Goal: Information Seeking & Learning: Learn about a topic

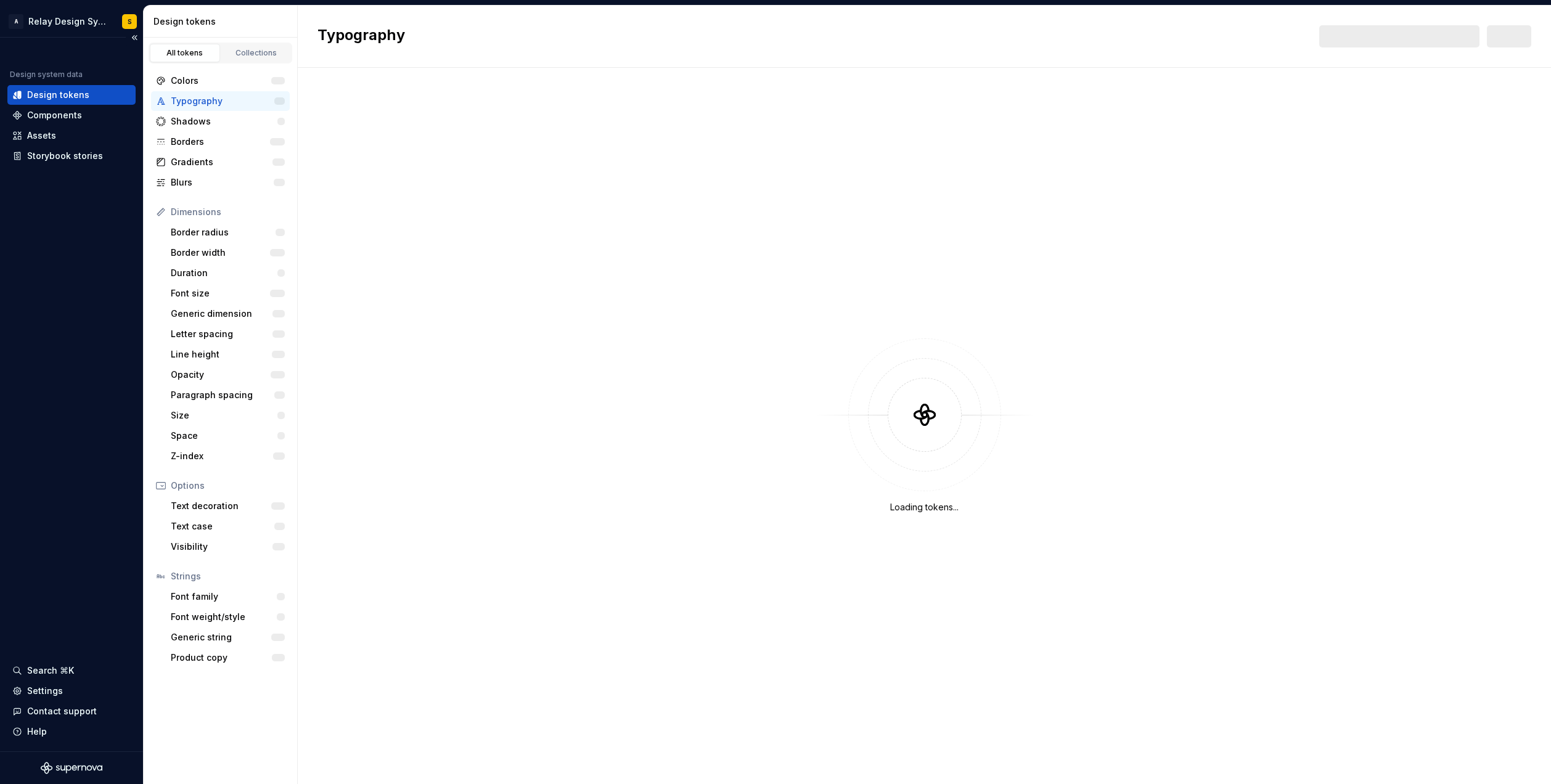
click at [44, 96] on div "Design system data Design tokens Components Assets Storybook stories" at bounding box center [72, 118] width 128 height 96
click at [201, 83] on div "Colors" at bounding box center [220, 81] width 100 height 12
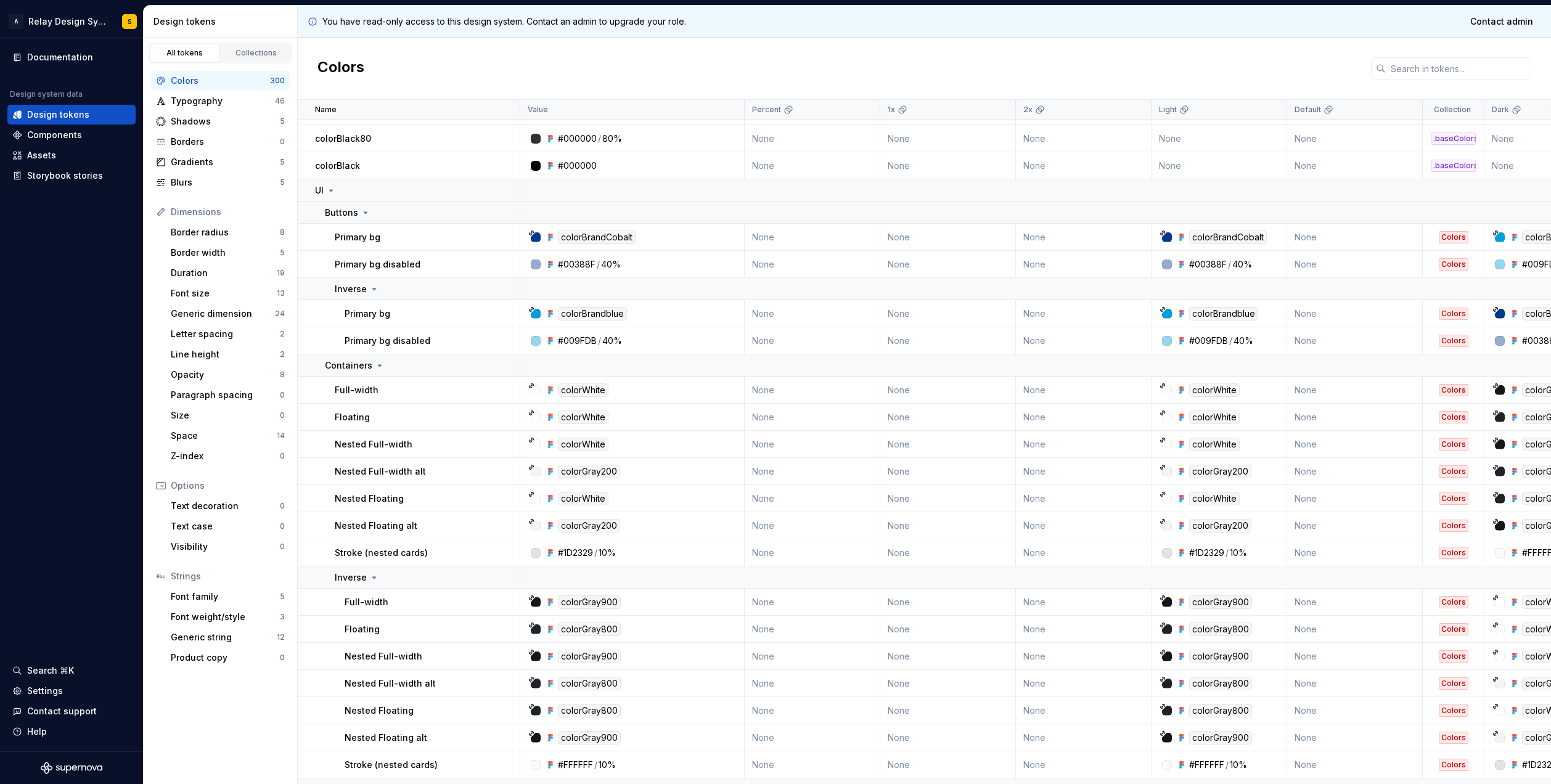
scroll to position [768, 0]
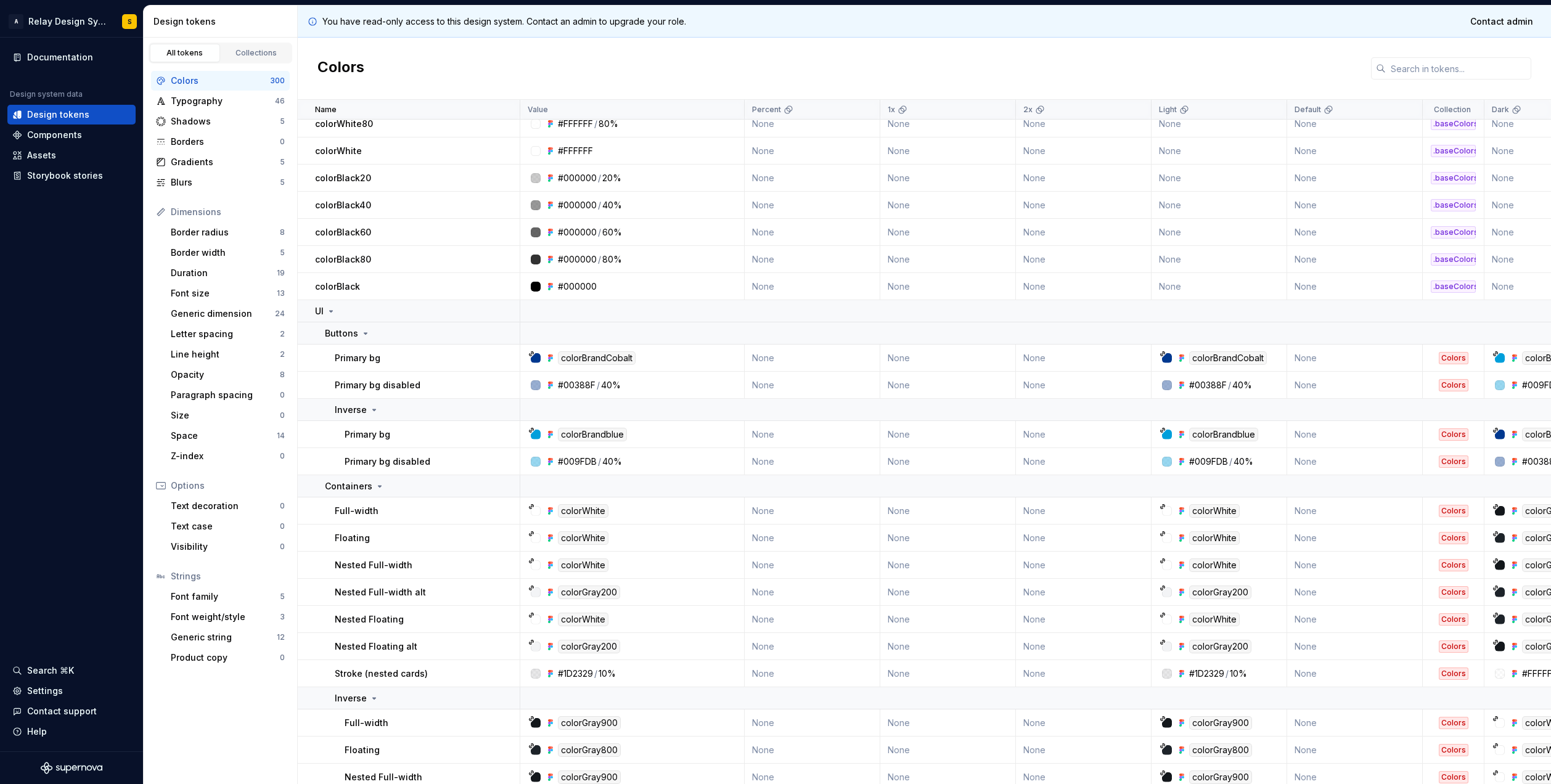
click at [532, 387] on div at bounding box center [535, 384] width 10 height 10
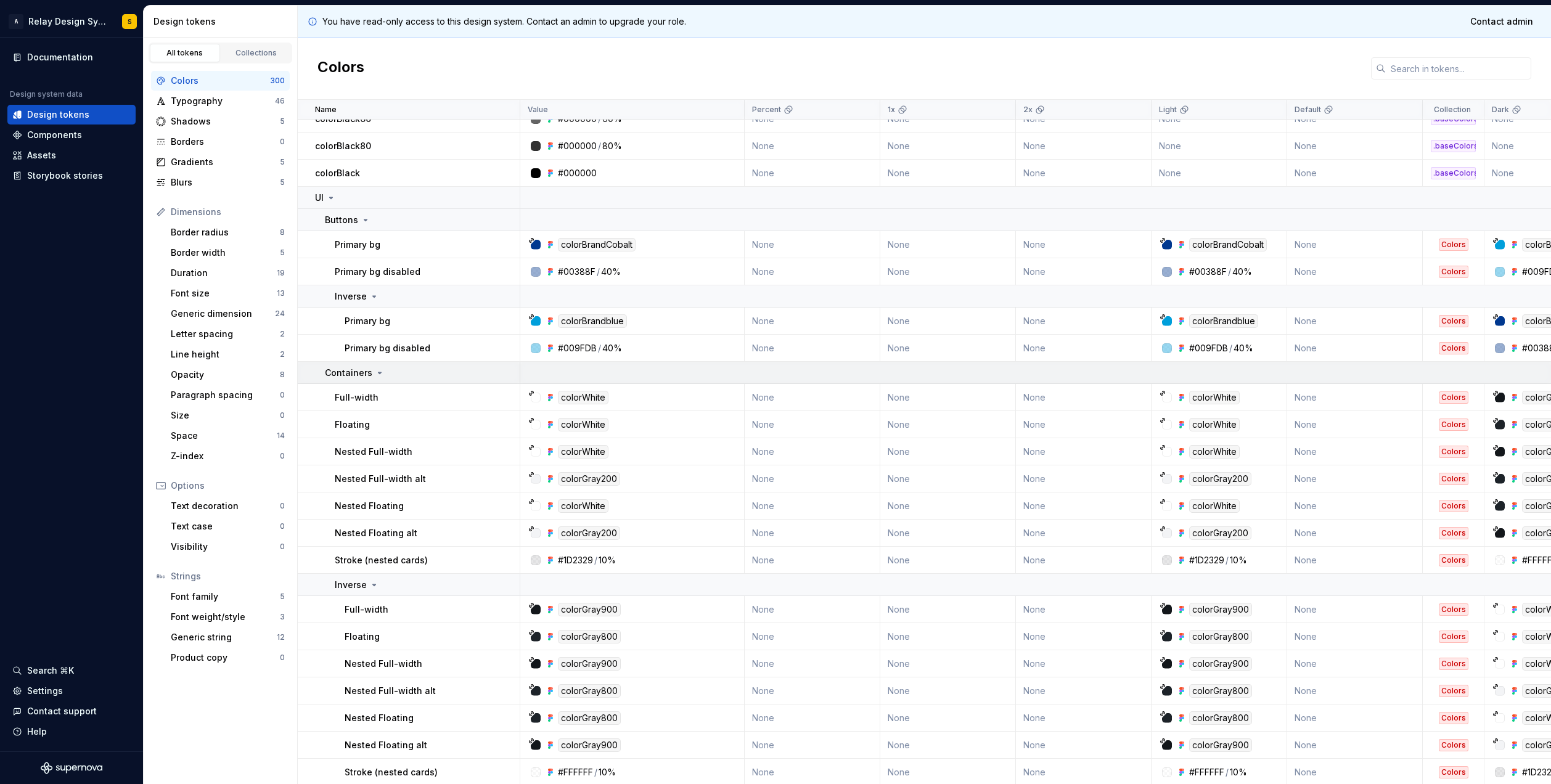
scroll to position [805, 0]
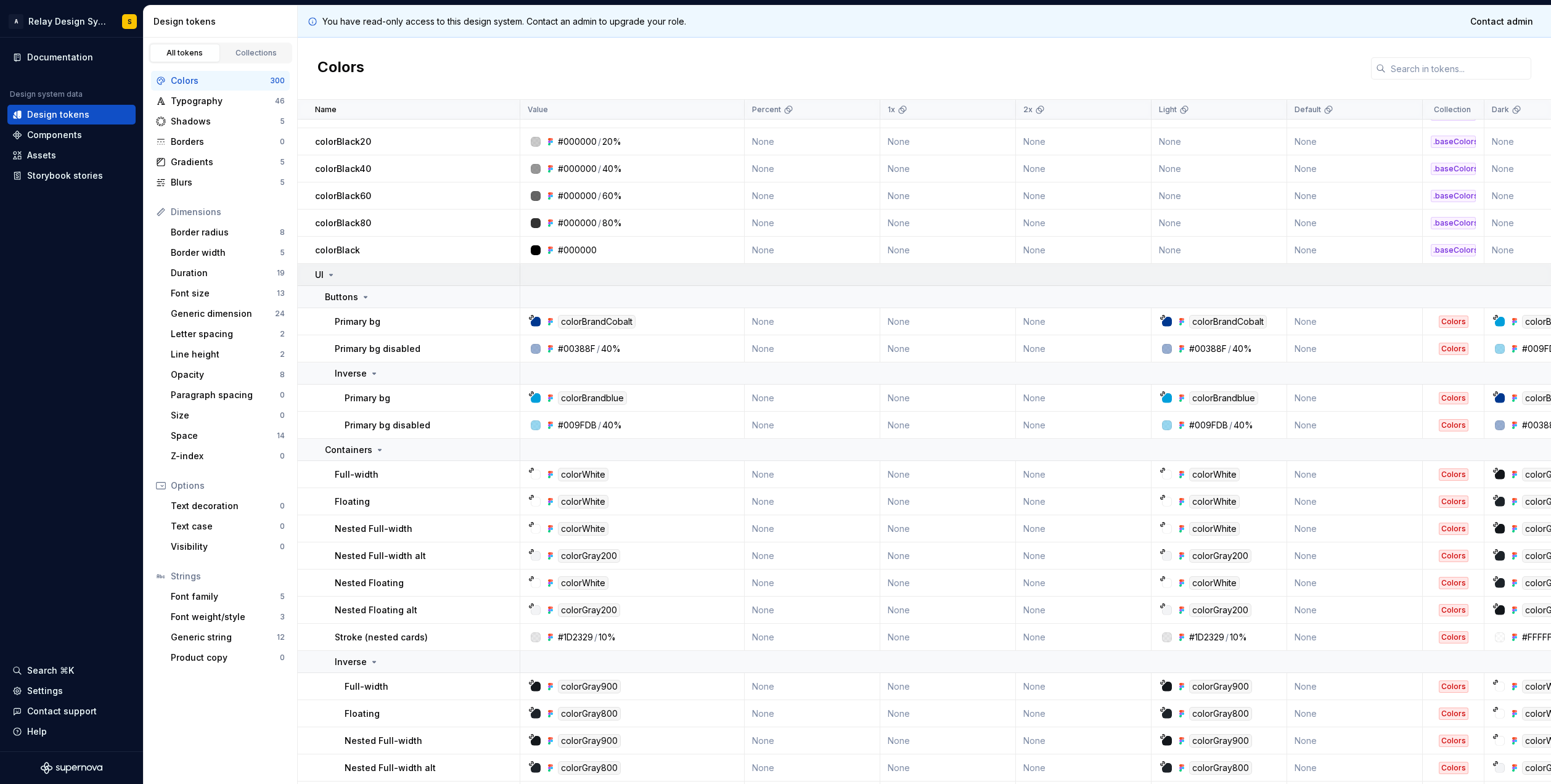
click at [333, 276] on icon at bounding box center [330, 274] width 10 height 10
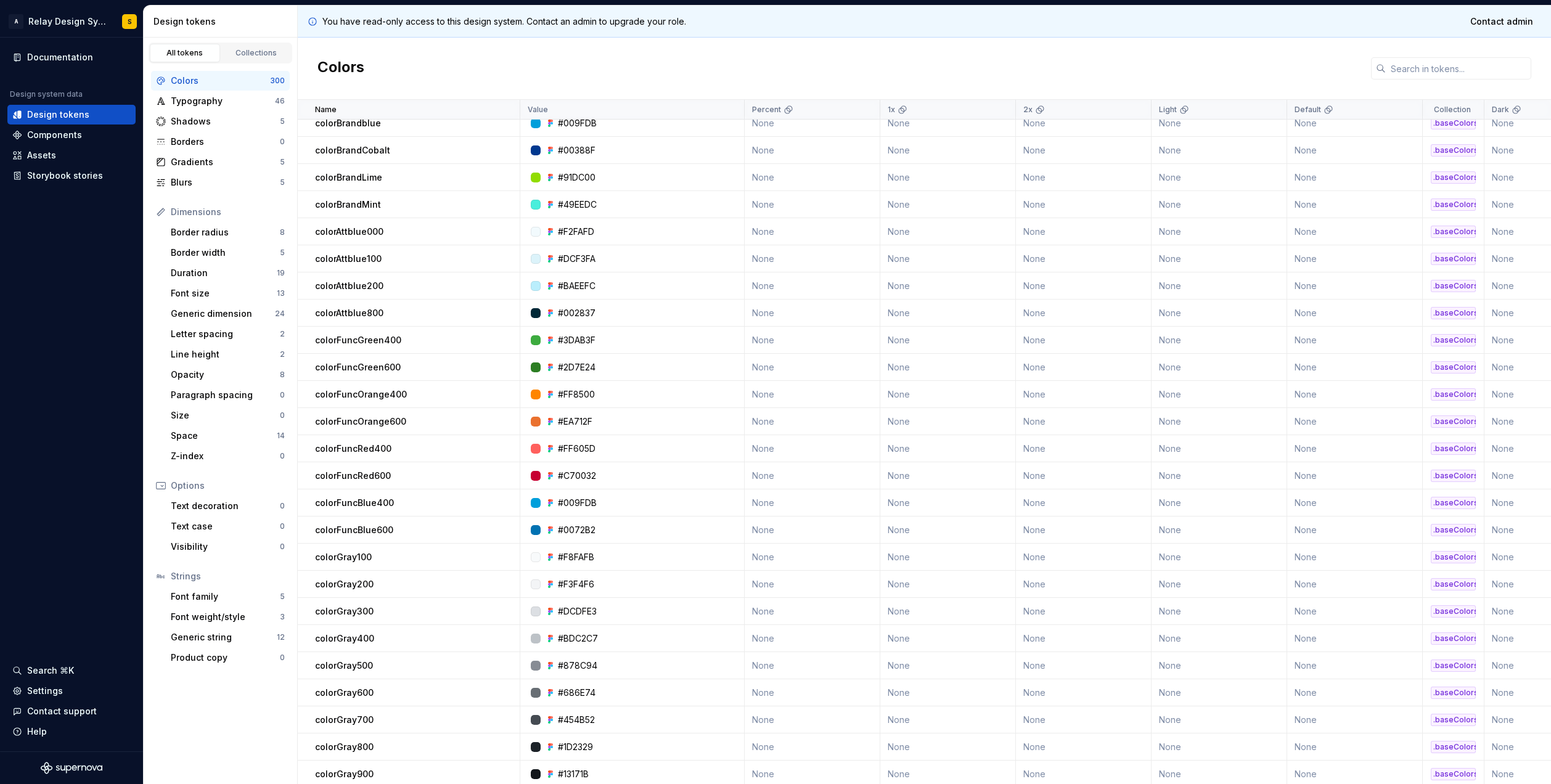
scroll to position [0, 0]
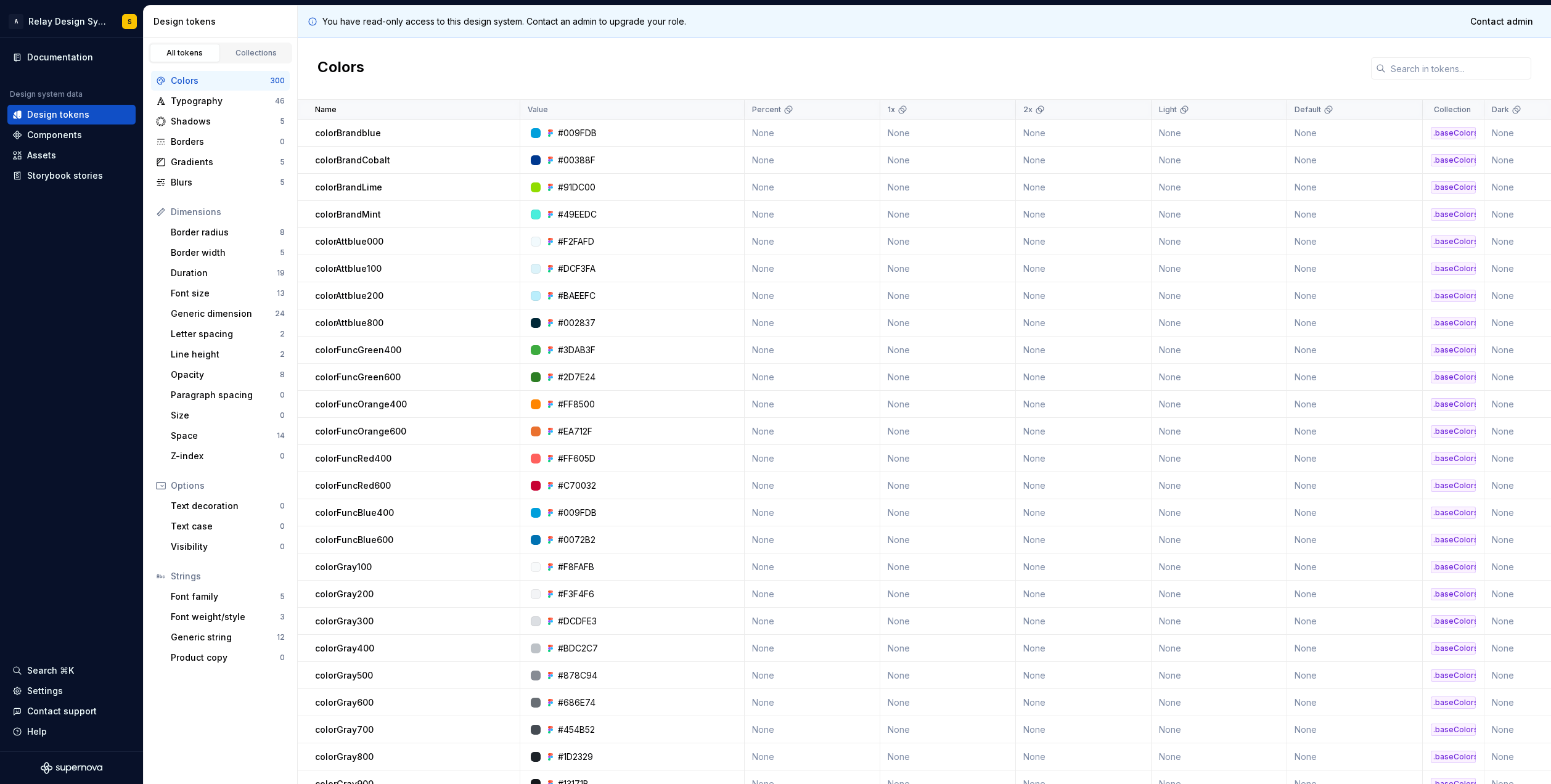
click at [538, 349] on div at bounding box center [535, 350] width 10 height 10
click at [534, 350] on div at bounding box center [535, 350] width 10 height 10
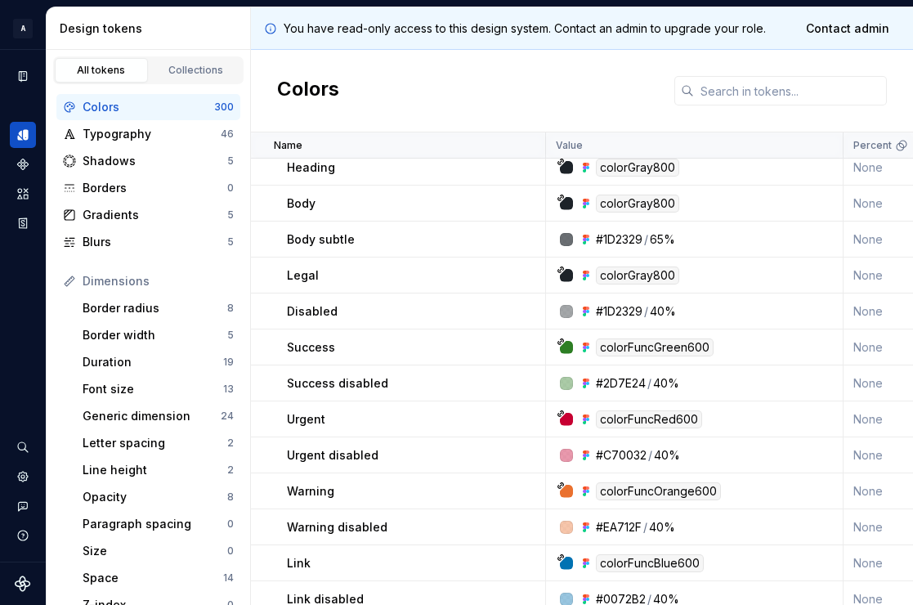
scroll to position [1191, 0]
